Goal: Navigation & Orientation: Find specific page/section

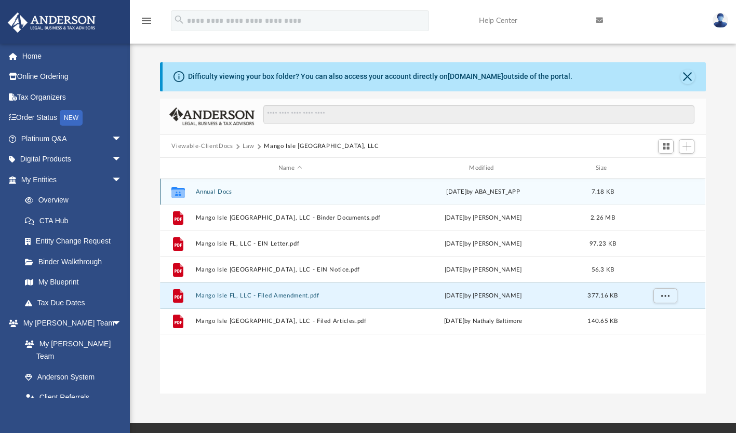
scroll to position [228, 537]
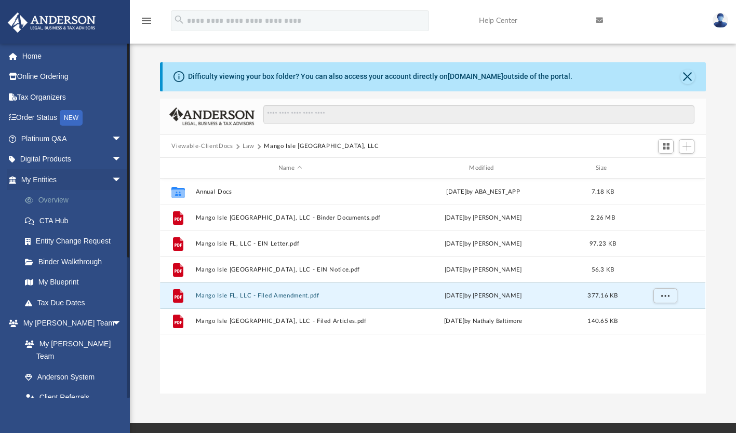
click at [62, 201] on link "Overview" at bounding box center [76, 200] width 123 height 21
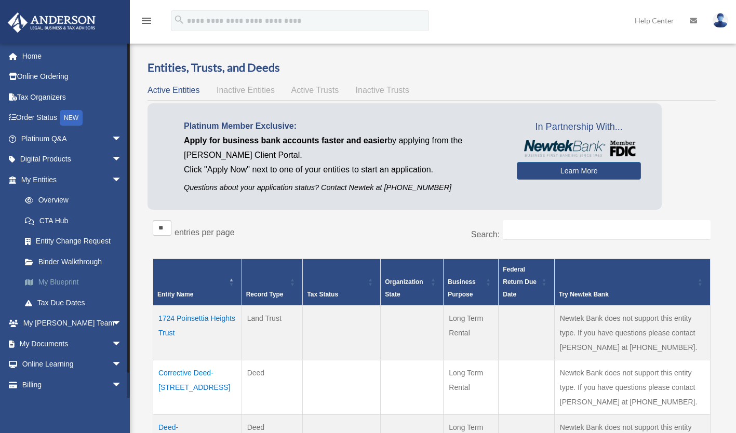
click at [50, 284] on link "My Blueprint" at bounding box center [76, 282] width 123 height 21
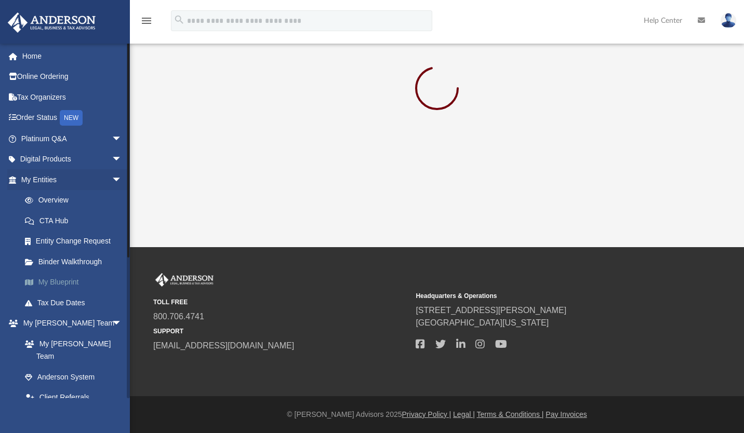
click at [49, 280] on link "My Blueprint" at bounding box center [76, 282] width 123 height 21
click at [51, 199] on link "Overview" at bounding box center [76, 200] width 123 height 21
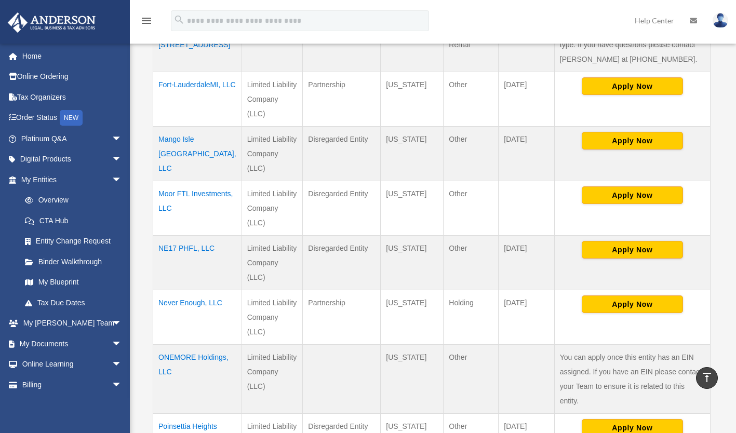
scroll to position [397, 0]
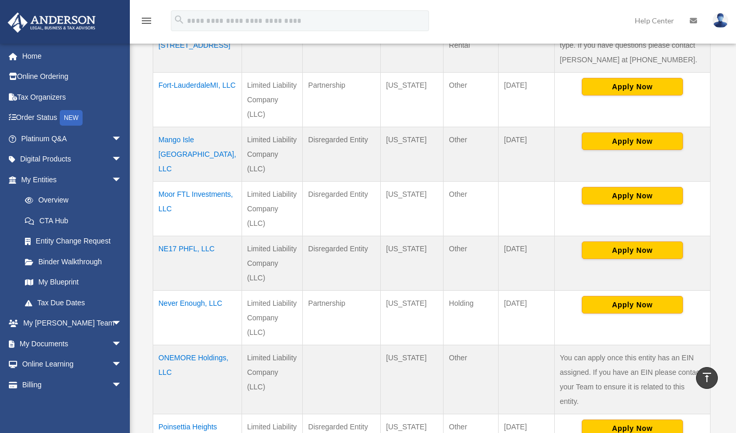
click at [180, 345] on td "ONEMORE Holdings, LLC" at bounding box center [197, 379] width 89 height 69
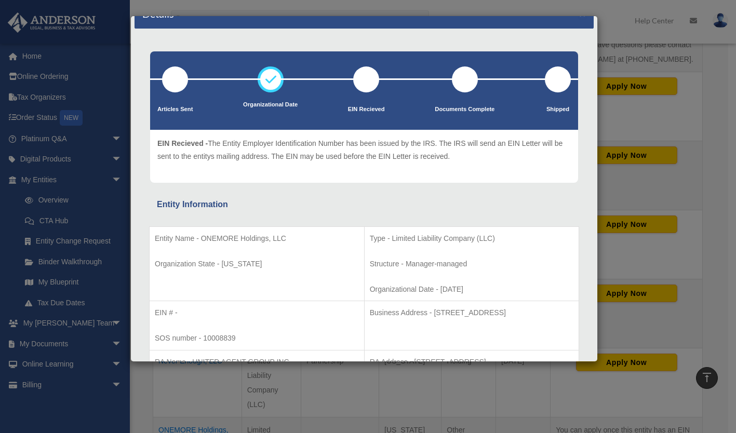
scroll to position [0, 0]
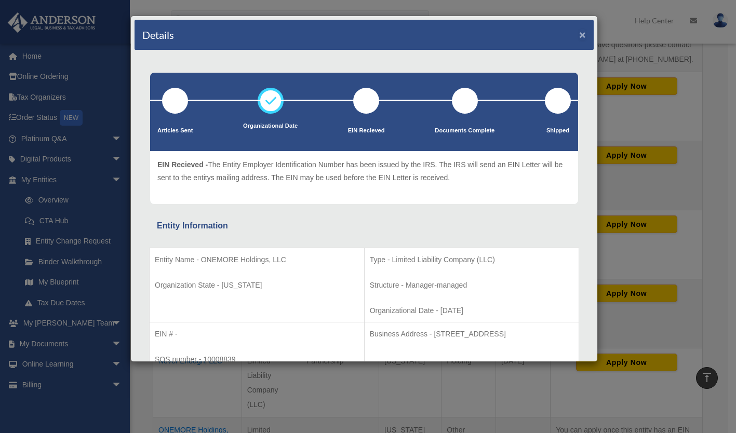
click at [579, 32] on button "×" at bounding box center [582, 34] width 7 height 11
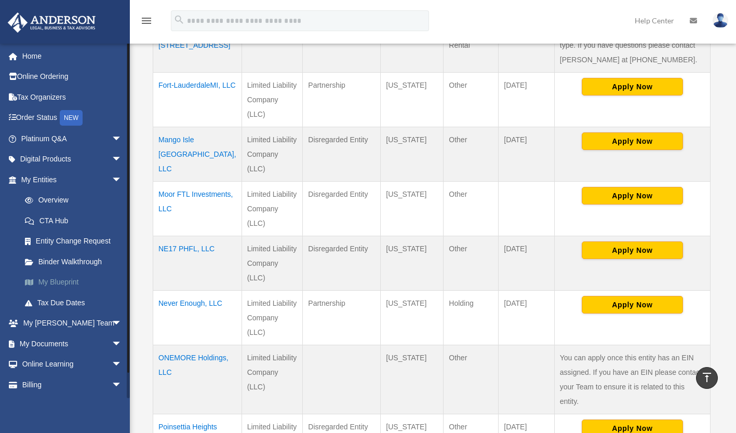
click at [53, 281] on link "My Blueprint" at bounding box center [76, 282] width 123 height 21
